Goal: Information Seeking & Learning: Learn about a topic

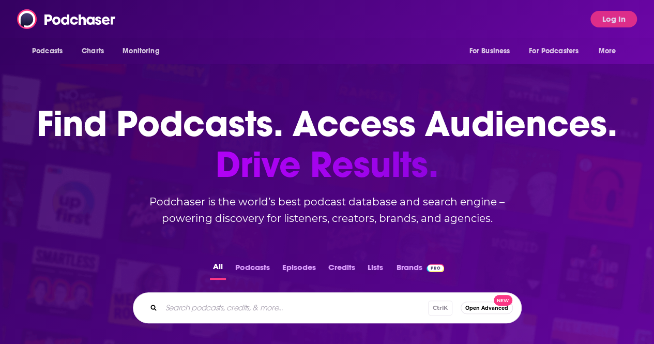
click at [621, 24] on button "Log In" at bounding box center [614, 19] width 47 height 17
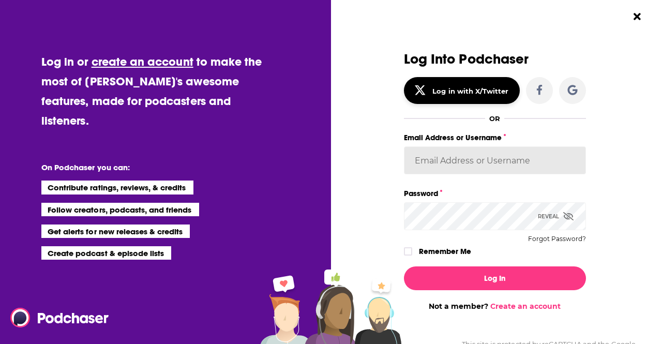
type input "alisontucker"
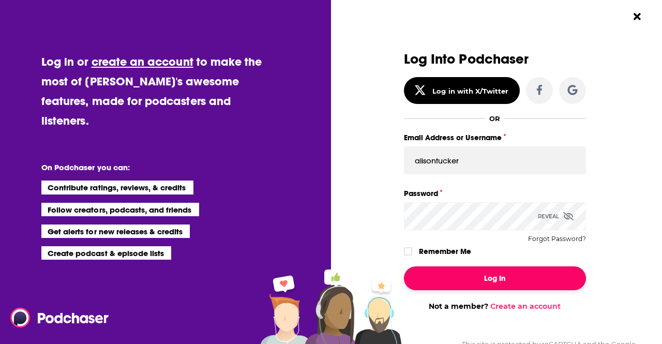
click at [504, 273] on button "Log In" at bounding box center [495, 278] width 182 height 24
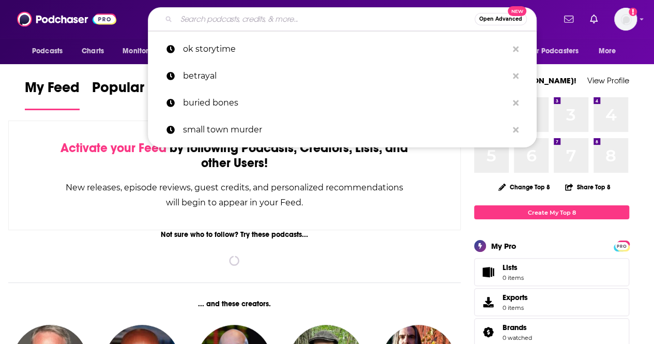
click at [215, 19] on input "Search podcasts, credits, & more..." at bounding box center [325, 19] width 298 height 17
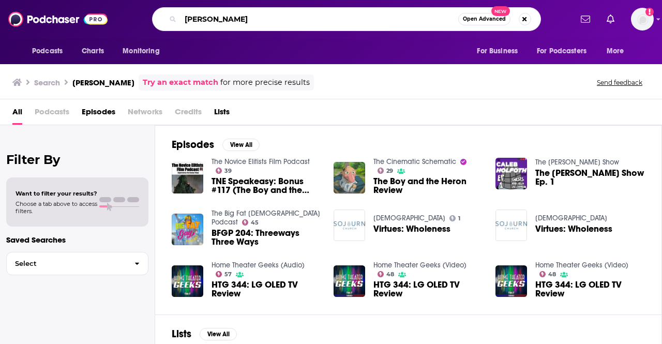
click at [233, 22] on input "[PERSON_NAME]" at bounding box center [319, 19] width 278 height 17
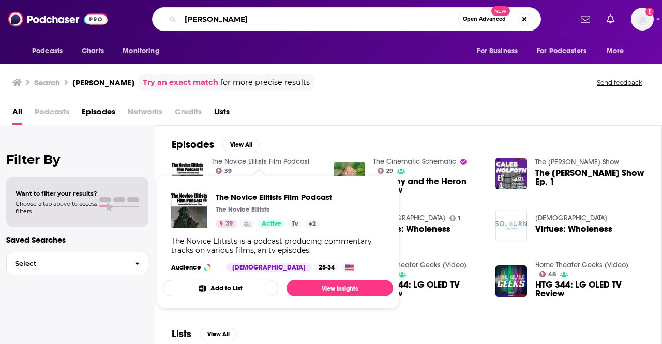
type input "[PERSON_NAME]"
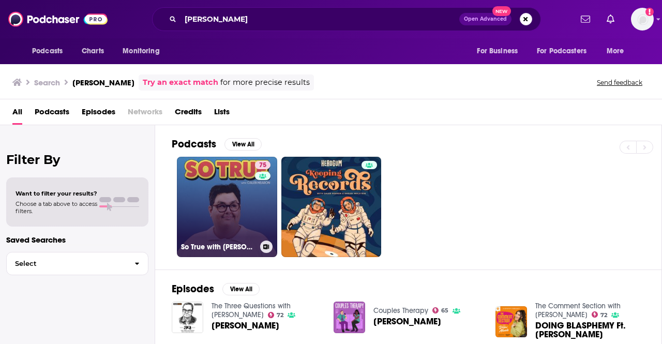
click at [244, 213] on link "75 So True with [PERSON_NAME]" at bounding box center [227, 207] width 100 height 100
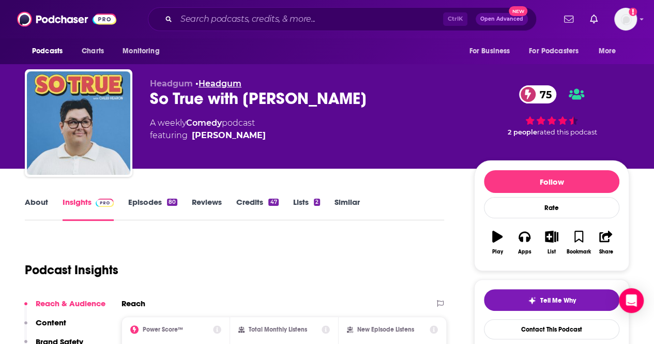
click at [216, 82] on link "Headgum" at bounding box center [220, 84] width 43 height 10
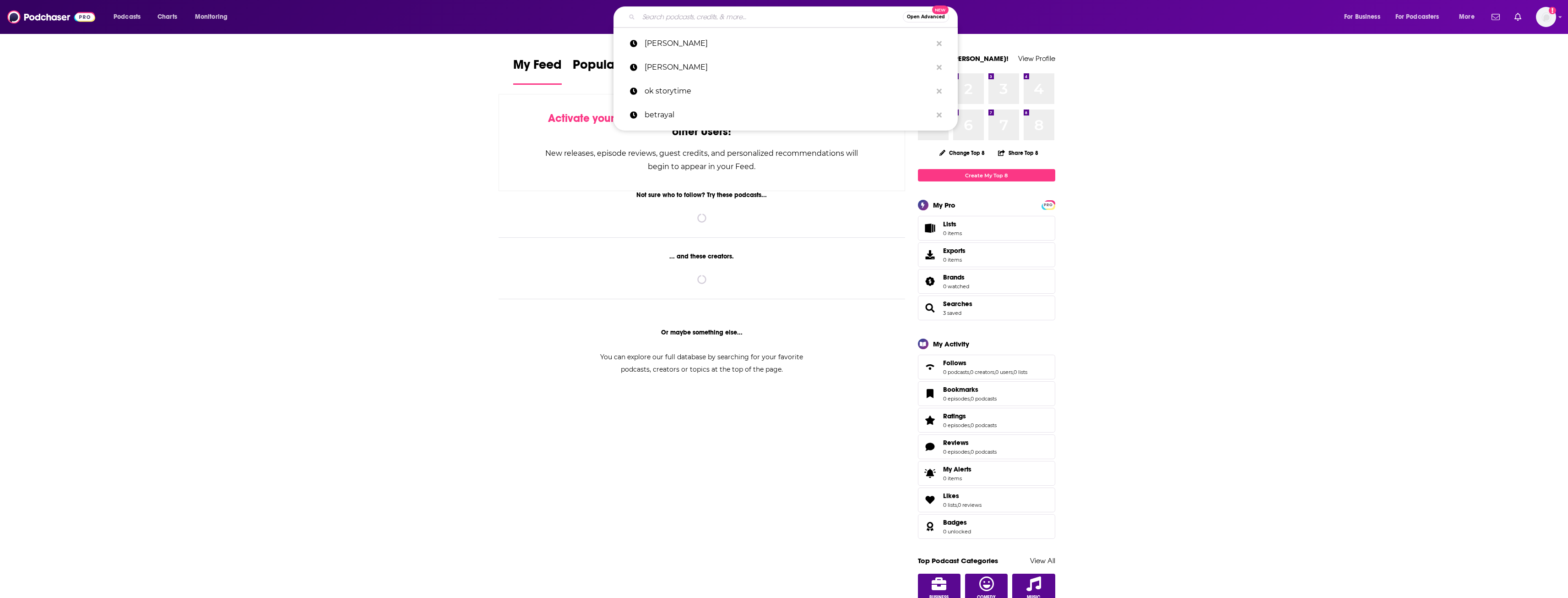
click at [776, 19] on input "Search podcasts, credits, & more..." at bounding box center [770, 17] width 264 height 15
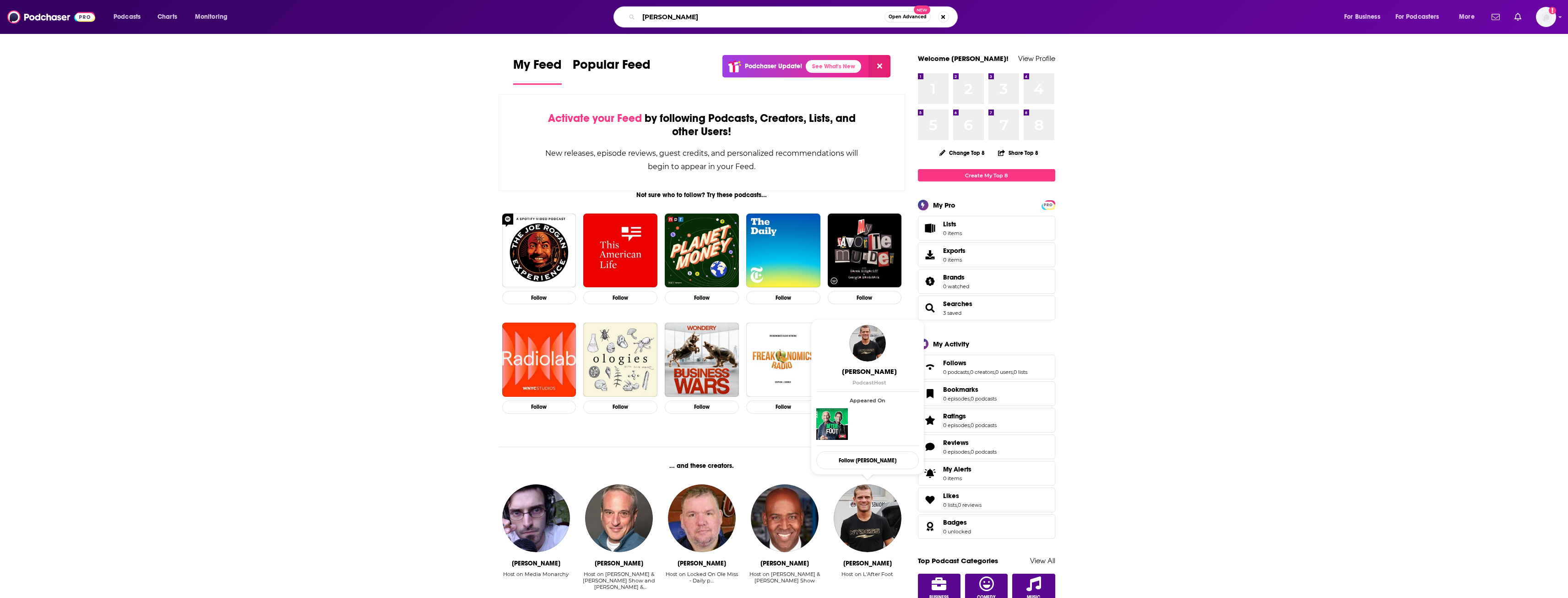
type input "jake shane"
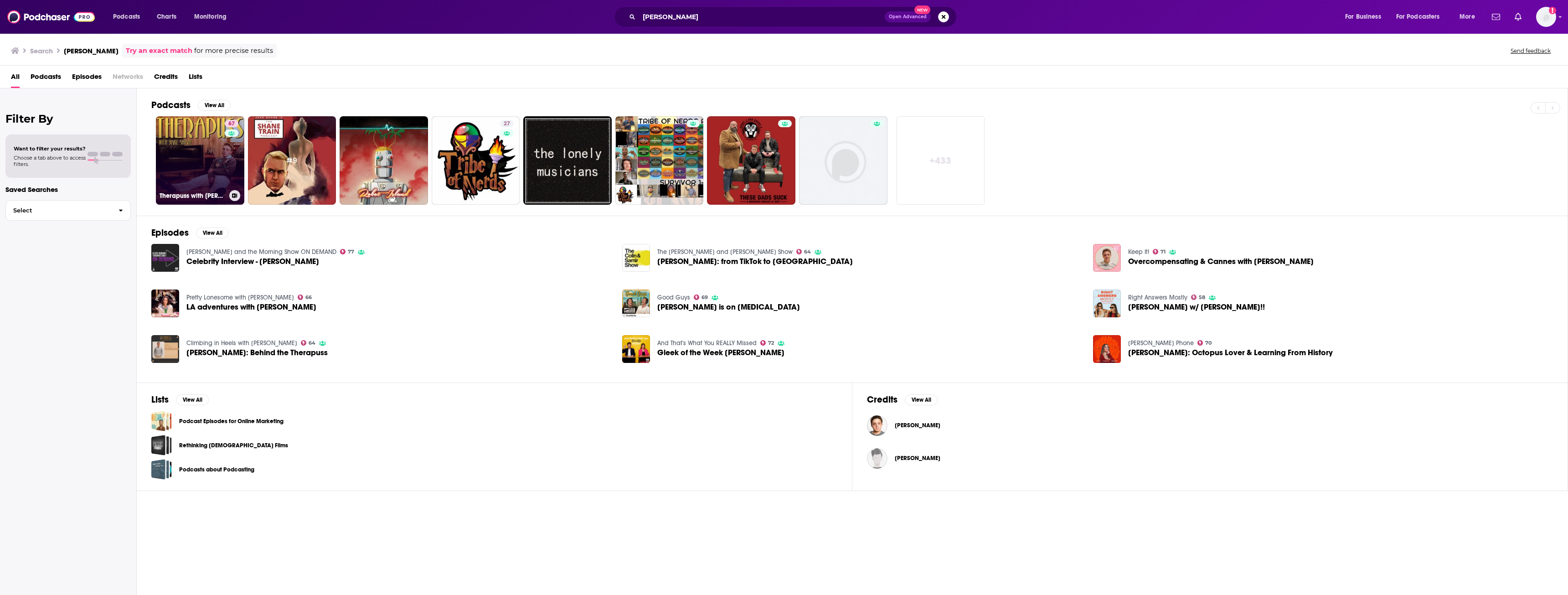
click at [217, 159] on link "67 Therapuss with Jake Shane" at bounding box center [200, 160] width 88 height 88
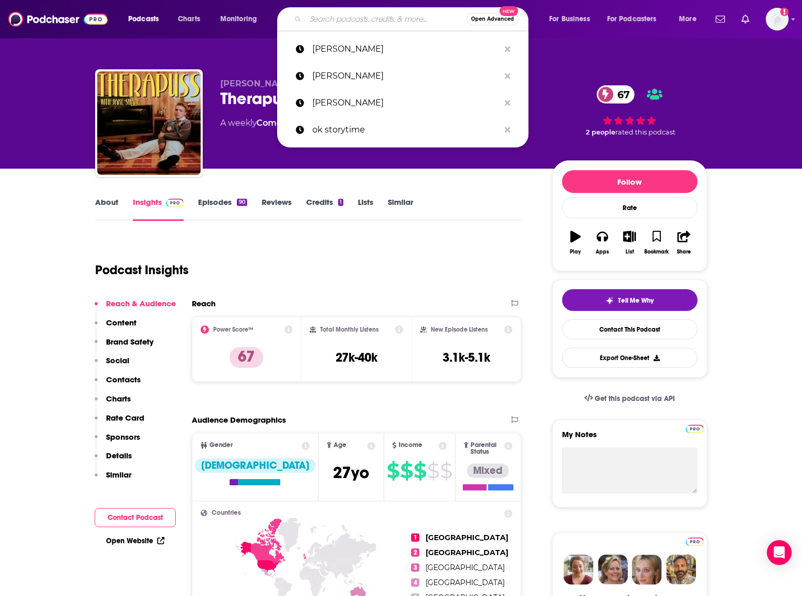
click at [361, 25] on input "Search podcasts, credits, & more..." at bounding box center [386, 19] width 161 height 17
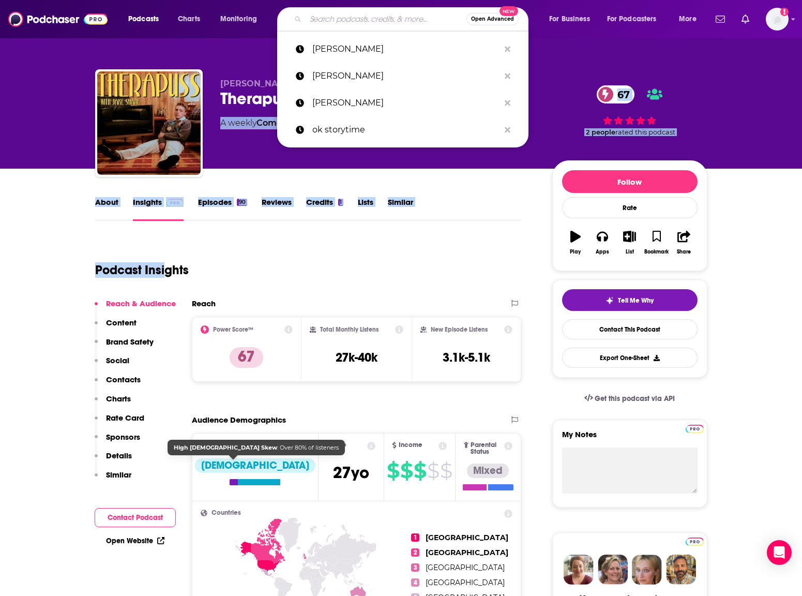
drag, startPoint x: 288, startPoint y: 122, endPoint x: 313, endPoint y: 90, distance: 40.5
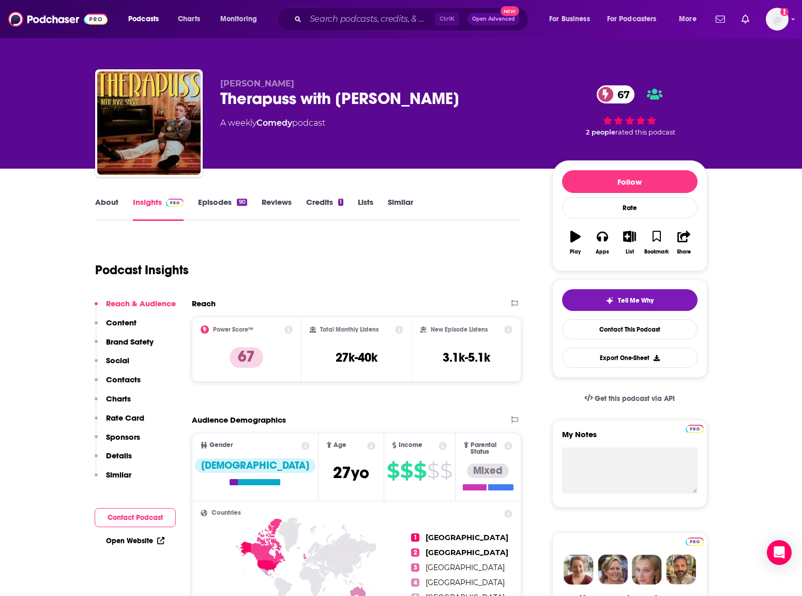
click at [341, 245] on div "Podcast Insights" at bounding box center [304, 263] width 418 height 53
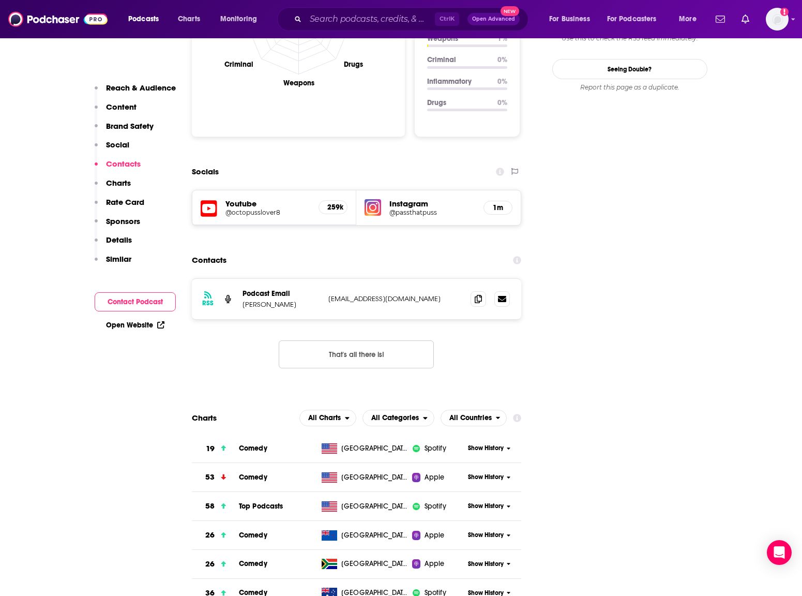
scroll to position [1138, 0]
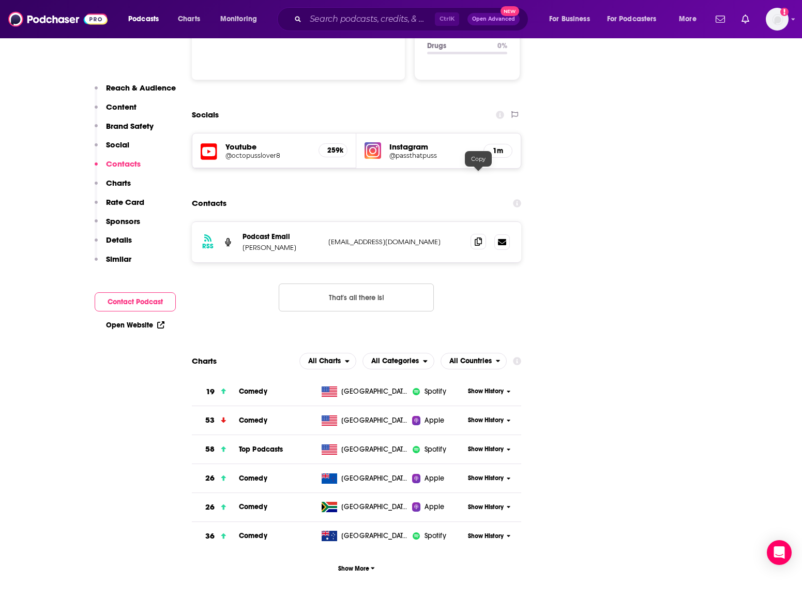
click at [480, 234] on span at bounding box center [479, 242] width 16 height 16
